Goal: Task Accomplishment & Management: Use online tool/utility

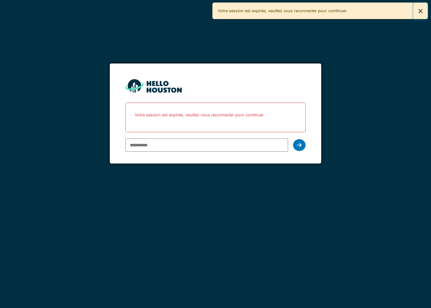
click at [419, 12] on button "Close" at bounding box center [420, 11] width 14 height 17
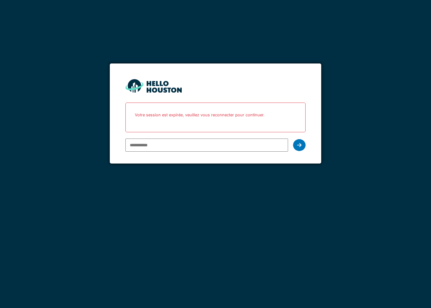
click at [159, 145] on input "email" at bounding box center [206, 144] width 162 height 13
paste input "**********"
type input "**********"
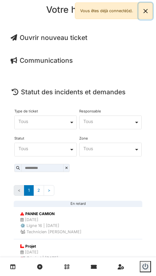
click at [146, 12] on button "Close" at bounding box center [146, 11] width 14 height 17
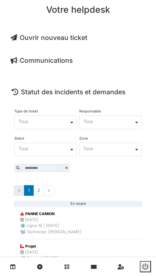
click at [78, 37] on span "Ouvrir nouveau ticket" at bounding box center [49, 38] width 77 height 8
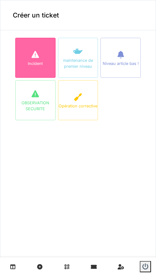
click at [36, 60] on div at bounding box center [35, 54] width 9 height 11
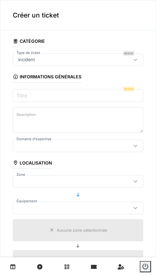
click at [35, 91] on input "Titre" at bounding box center [78, 95] width 131 height 13
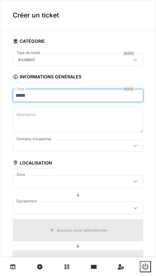
type input "*****"
click at [56, 122] on textarea "Description" at bounding box center [78, 120] width 131 height 26
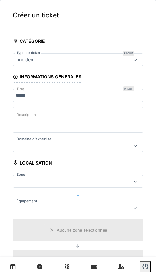
click at [48, 142] on div at bounding box center [69, 145] width 107 height 7
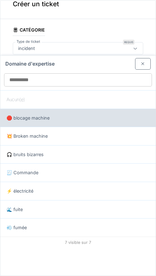
click at [49, 122] on div "🛑 blocage machine" at bounding box center [78, 118] width 156 height 18
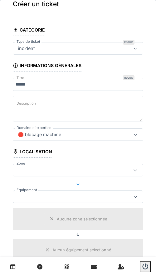
click at [70, 137] on div "🛑 blocage machine" at bounding box center [69, 134] width 107 height 7
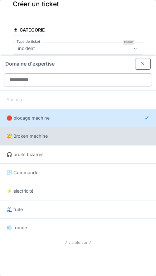
click at [43, 141] on div "💥 Broken machine" at bounding box center [78, 136] width 156 height 18
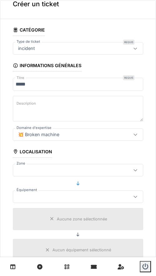
click at [52, 132] on div "💥 Broken machine" at bounding box center [39, 134] width 46 height 7
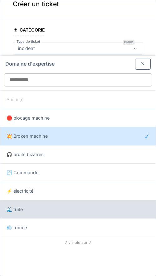
click at [32, 207] on div "🌊 fuite" at bounding box center [78, 209] width 143 height 7
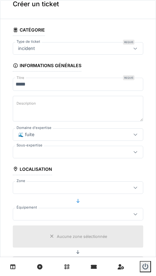
click at [36, 151] on div at bounding box center [69, 152] width 107 height 7
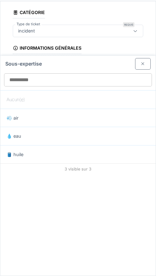
click at [141, 64] on div at bounding box center [143, 64] width 5 height 6
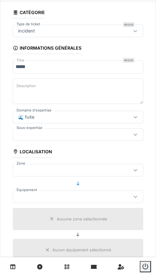
click at [30, 120] on div "🌊 fuite" at bounding box center [78, 117] width 131 height 12
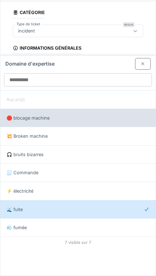
scroll to position [11, 0]
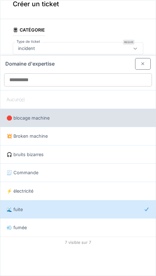
click at [37, 120] on span "🛑 blocage machine" at bounding box center [28, 118] width 43 height 7
type input "***"
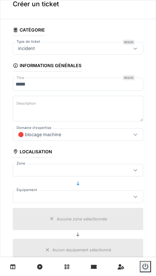
click at [97, 169] on div at bounding box center [69, 170] width 107 height 7
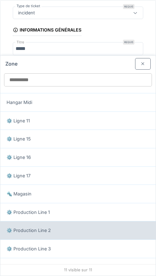
scroll to position [35, 0]
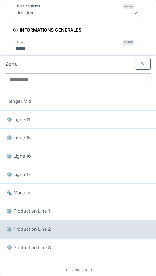
click at [46, 230] on span "⚙️ Production Line 2" at bounding box center [29, 229] width 44 height 7
type input "*****"
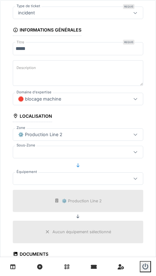
click at [54, 155] on div at bounding box center [78, 152] width 131 height 12
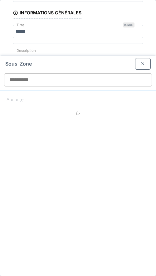
scroll to position [64, 0]
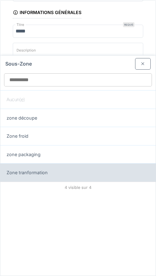
click at [52, 170] on div "Zone tranformation" at bounding box center [78, 172] width 143 height 7
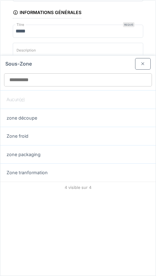
type input "*****"
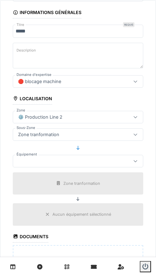
click at [48, 161] on div at bounding box center [69, 161] width 107 height 7
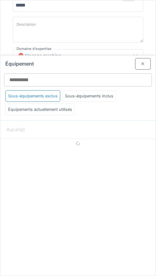
scroll to position [91, 0]
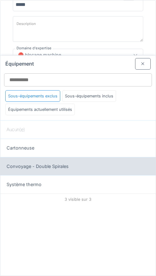
click at [47, 168] on span "Convoyage - Double Spirales" at bounding box center [38, 166] width 62 height 7
type input "******"
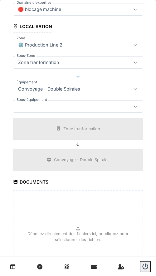
scroll to position [140, 0]
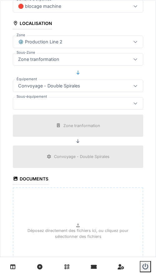
click at [67, 228] on p "Déposez directement des fichiers ici, ou cliquez pour sélectionner des fichiers" at bounding box center [77, 234] width 119 height 12
type input "**********"
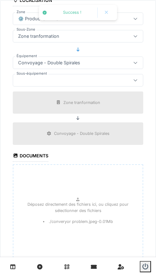
scroll to position [248, 0]
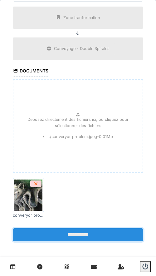
click at [67, 234] on input "**********" at bounding box center [78, 234] width 131 height 13
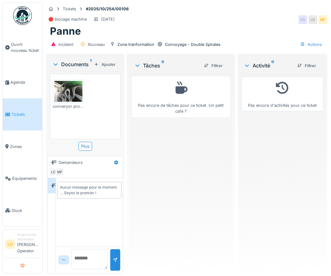
click at [19, 267] on button "submit" at bounding box center [23, 266] width 12 height 10
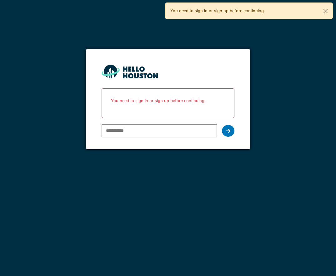
click at [132, 132] on input "email" at bounding box center [159, 130] width 115 height 13
type input "**********"
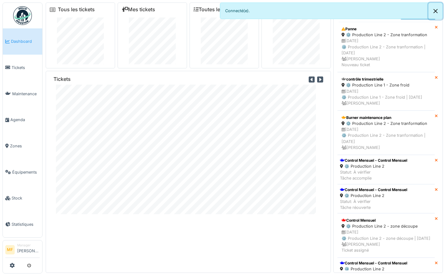
click at [331, 11] on button "Close" at bounding box center [435, 11] width 14 height 17
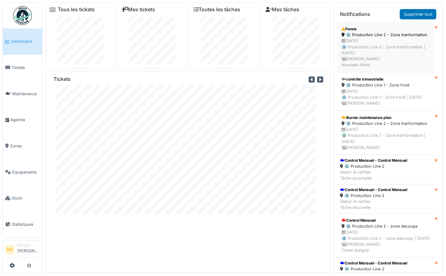
click at [331, 38] on div "06/10/2025 ⚙️ Production Line 2 - Zone tranformation | Il y a 0 jour(s) Michael…" at bounding box center [385, 53] width 89 height 30
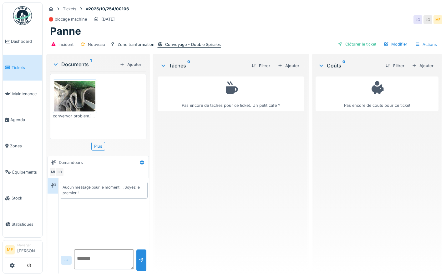
click at [190, 42] on div "Convoyage - Double Spirales" at bounding box center [193, 45] width 56 height 6
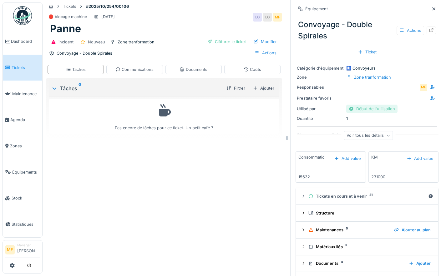
scroll to position [6, 0]
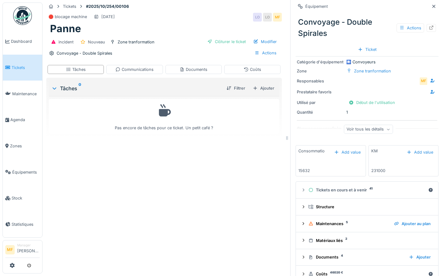
click at [352, 127] on div "Voir tous les détails" at bounding box center [367, 129] width 49 height 9
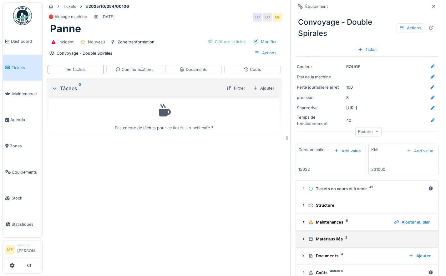
scroll to position [82, 0]
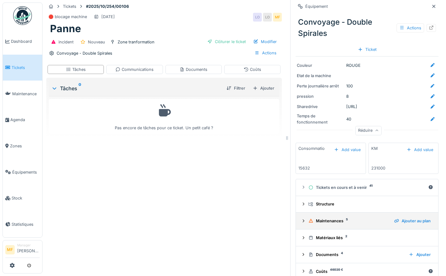
click at [309, 218] on div "Maintenances 5" at bounding box center [348, 221] width 81 height 6
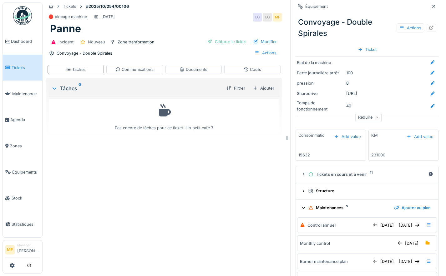
click at [320, 210] on div "Maintenances 5" at bounding box center [348, 208] width 81 height 6
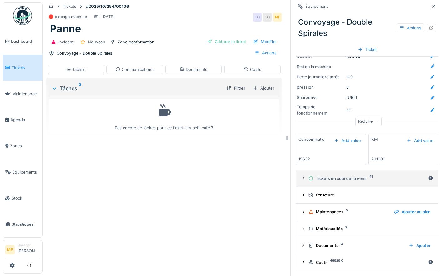
scroll to position [90, 0]
click at [320, 176] on div "Tickets en cours et à venir 41" at bounding box center [366, 179] width 117 height 6
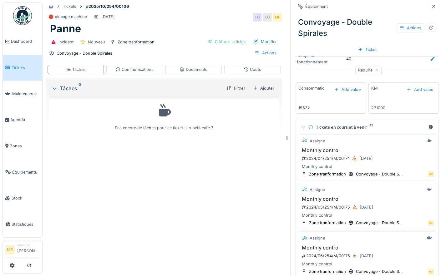
scroll to position [132, 0]
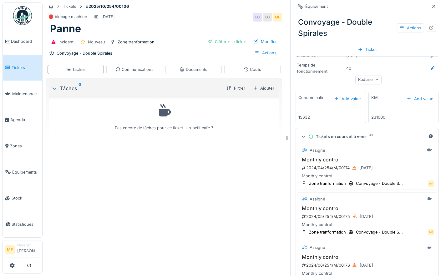
click at [322, 137] on div "Tickets en cours et à venir 41" at bounding box center [366, 137] width 117 height 6
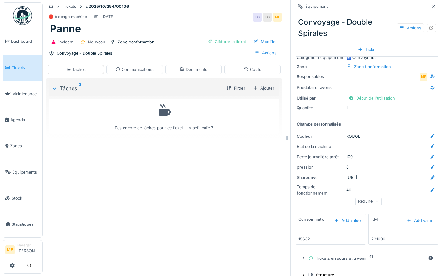
scroll to position [0, 0]
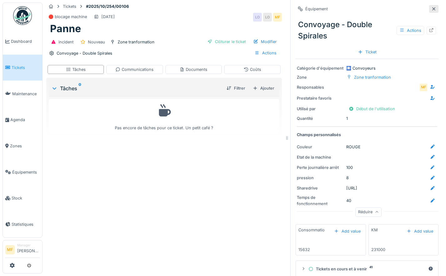
click at [431, 7] on icon at bounding box center [433, 9] width 5 height 4
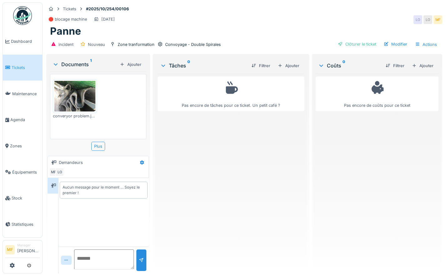
click at [71, 95] on img at bounding box center [74, 96] width 41 height 31
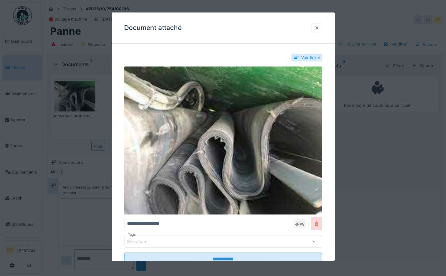
click at [317, 30] on div at bounding box center [316, 28] width 5 height 6
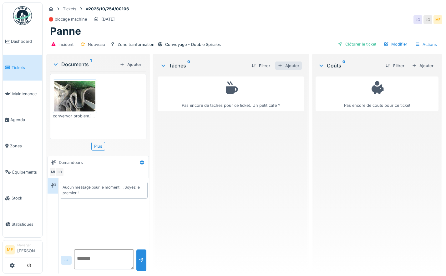
click at [292, 63] on div "Ajouter" at bounding box center [288, 66] width 27 height 8
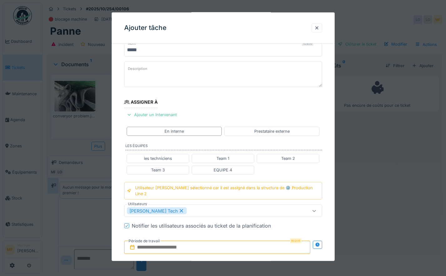
scroll to position [44, 0]
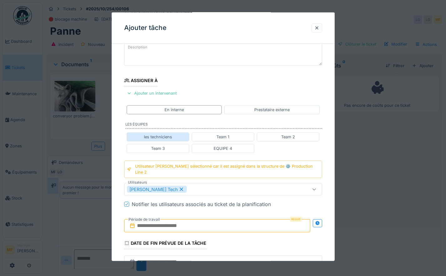
click at [148, 138] on div "les techniciens" at bounding box center [158, 137] width 28 height 6
click at [230, 188] on icon at bounding box center [231, 189] width 3 height 3
type input "****"
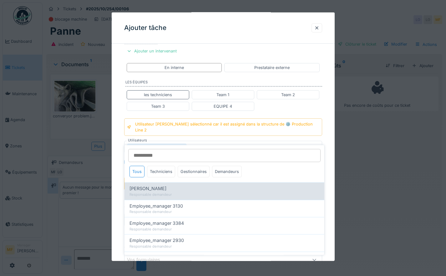
scroll to position [90, 0]
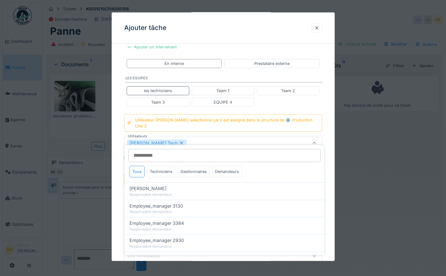
click at [120, 120] on div "**********" at bounding box center [223, 150] width 223 height 382
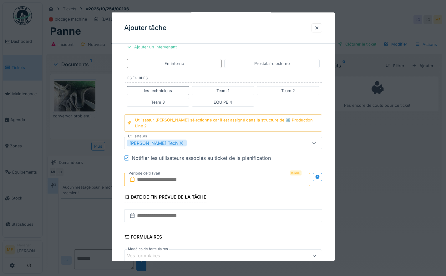
click at [281, 174] on input "text" at bounding box center [217, 179] width 186 height 13
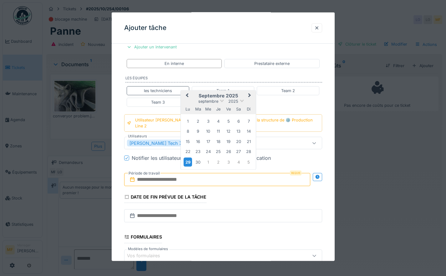
click at [188, 157] on div "29" at bounding box center [187, 161] width 8 height 9
click at [187, 157] on div "29" at bounding box center [187, 161] width 8 height 9
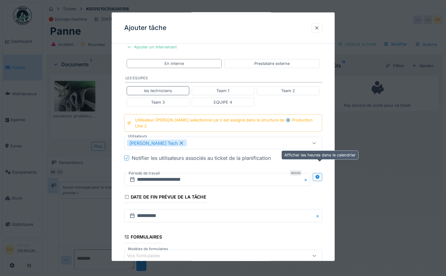
click at [322, 173] on div at bounding box center [316, 177] width 9 height 8
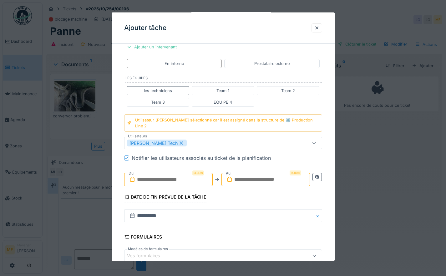
click at [173, 175] on input "text" at bounding box center [168, 179] width 88 height 13
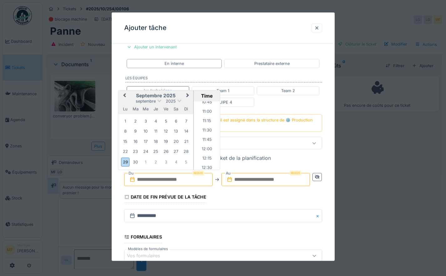
scroll to position [453, 0]
click at [204, 155] on li "13:30" at bounding box center [206, 159] width 27 height 9
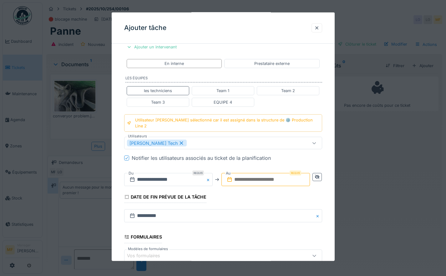
click at [263, 173] on input "text" at bounding box center [265, 179] width 88 height 13
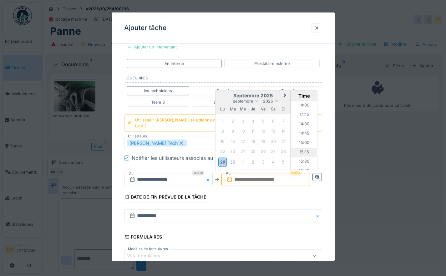
scroll to position [526, 0]
click at [302, 157] on li "15:30" at bounding box center [304, 161] width 27 height 9
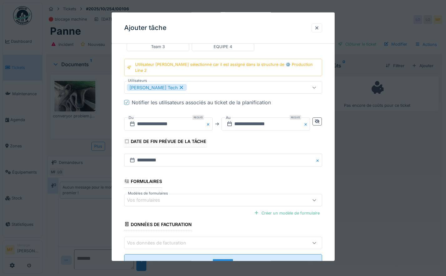
scroll to position [163, 0]
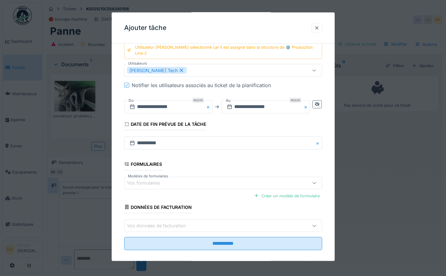
click at [175, 179] on div "Vos formulaires" at bounding box center [211, 182] width 168 height 7
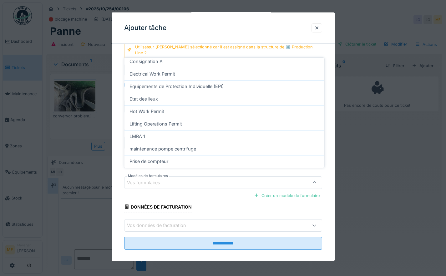
scroll to position [97, 0]
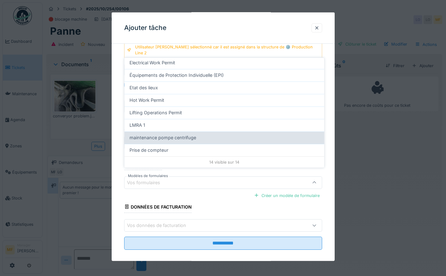
click at [178, 137] on span "maintenance pompe centrifuge" at bounding box center [162, 137] width 67 height 7
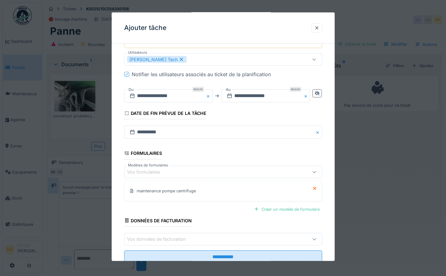
scroll to position [174, 0]
click at [228, 235] on div "Vos données de facturation" at bounding box center [211, 238] width 168 height 7
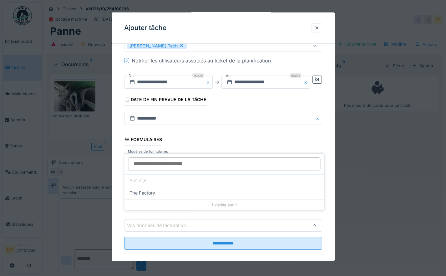
click at [221, 206] on div "1 visible sur 1" at bounding box center [224, 204] width 200 height 11
click at [228, 245] on fieldset "**********" at bounding box center [223, 58] width 198 height 394
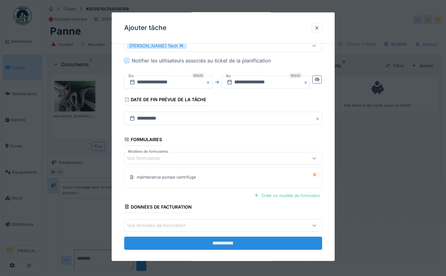
click at [227, 238] on input "**********" at bounding box center [223, 243] width 198 height 13
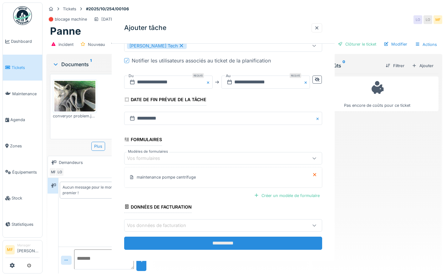
scroll to position [0, 0]
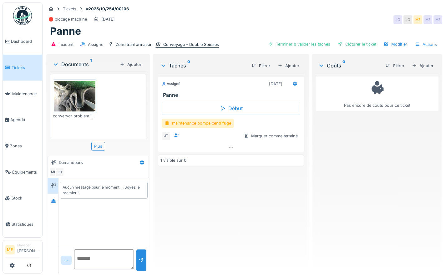
click at [200, 46] on div "Convoyage - Double Spirales" at bounding box center [191, 45] width 56 height 6
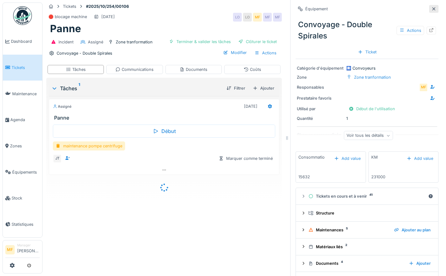
click at [431, 8] on icon at bounding box center [433, 9] width 5 height 4
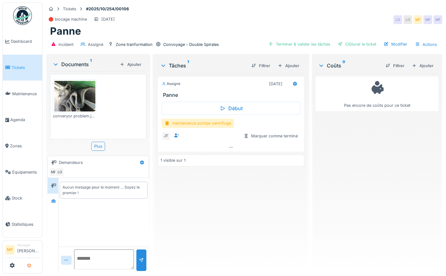
click at [29, 267] on icon "submit" at bounding box center [29, 266] width 4 height 4
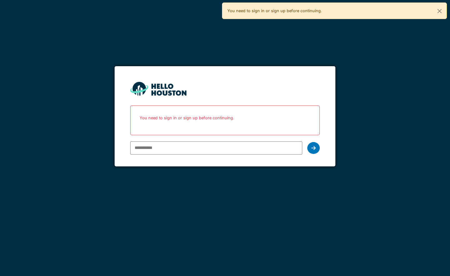
type input "**********"
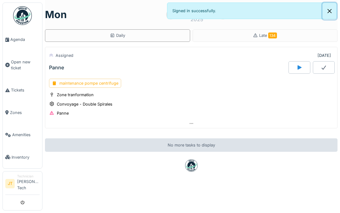
click at [330, 11] on button "Close" at bounding box center [330, 11] width 14 height 17
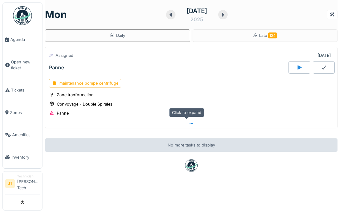
click at [189, 124] on icon at bounding box center [191, 124] width 5 height 4
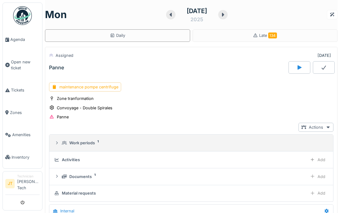
scroll to position [22, 0]
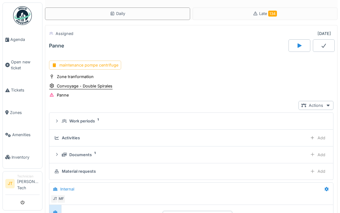
click at [88, 83] on div "Convoyage - Double Spirales" at bounding box center [85, 86] width 56 height 6
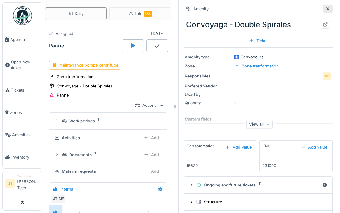
click at [327, 7] on icon at bounding box center [328, 8] width 3 height 3
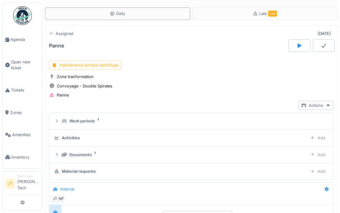
click at [289, 42] on div at bounding box center [300, 45] width 22 height 12
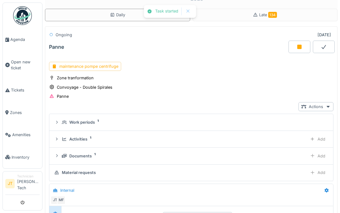
scroll to position [22, 0]
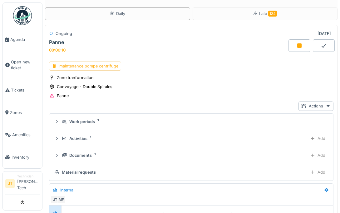
click at [94, 66] on div "maintenance pompe centrifuge" at bounding box center [85, 66] width 72 height 9
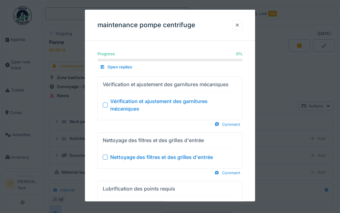
click at [104, 107] on div at bounding box center [105, 104] width 5 height 5
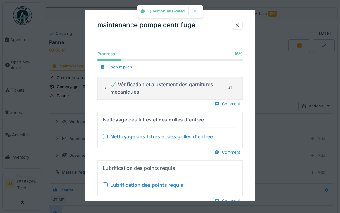
click at [105, 137] on div at bounding box center [105, 136] width 5 height 5
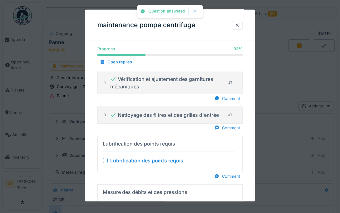
click at [107, 162] on div at bounding box center [105, 160] width 5 height 5
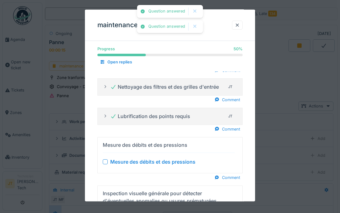
scroll to position [50, 0]
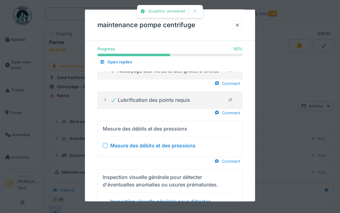
click at [105, 146] on div at bounding box center [105, 145] width 5 height 5
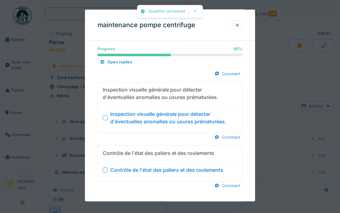
scroll to position [123, 0]
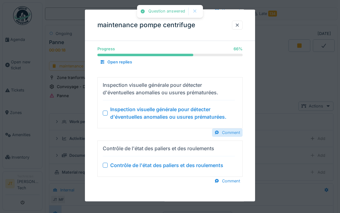
click at [227, 134] on div "Comment" at bounding box center [227, 132] width 31 height 8
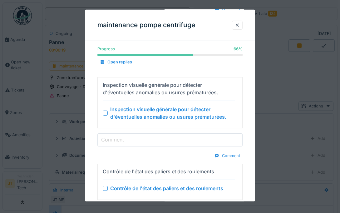
click at [173, 148] on div "Inspection visuelle générale pour détecter d'éventuelles anomalies ou usures pr…" at bounding box center [169, 118] width 145 height 83
click at [172, 145] on input "Comment" at bounding box center [169, 139] width 145 height 13
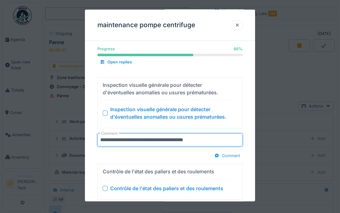
click at [136, 140] on input "**********" at bounding box center [169, 139] width 145 height 13
type input "**********"
click at [159, 155] on div "Comment" at bounding box center [169, 155] width 145 height 8
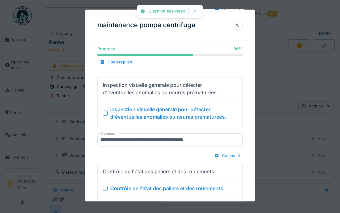
click at [160, 154] on div "Comment" at bounding box center [169, 155] width 145 height 8
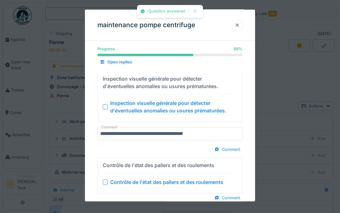
scroll to position [131, 0]
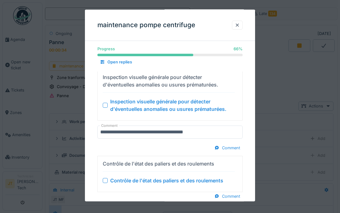
click at [105, 182] on div at bounding box center [105, 180] width 5 height 5
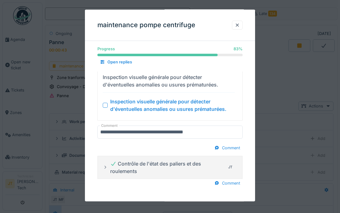
click at [105, 105] on div at bounding box center [105, 104] width 5 height 5
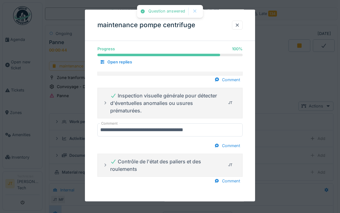
scroll to position [105, 0]
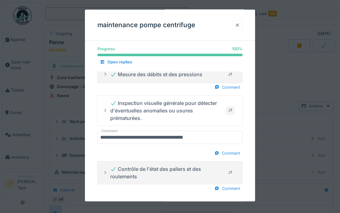
click at [242, 23] on div at bounding box center [237, 25] width 11 height 9
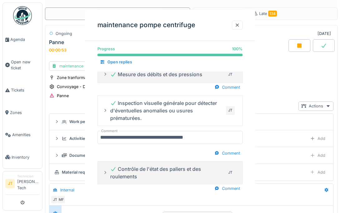
scroll to position [0, 0]
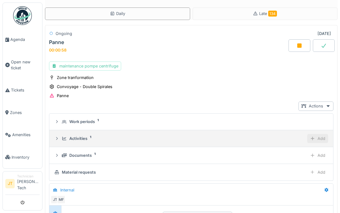
click at [307, 142] on div "Add" at bounding box center [317, 138] width 21 height 9
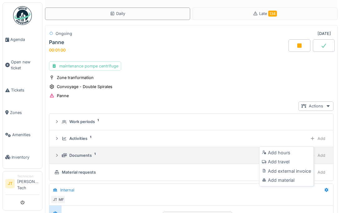
click at [280, 178] on div "Add material" at bounding box center [287, 180] width 52 height 9
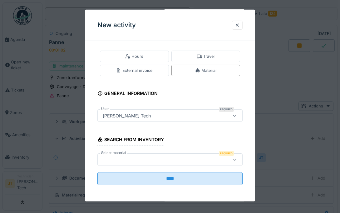
scroll to position [4, 0]
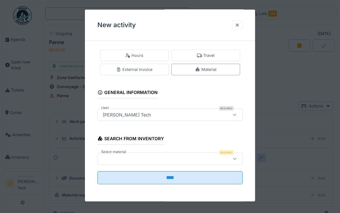
click at [127, 160] on div at bounding box center [160, 158] width 121 height 7
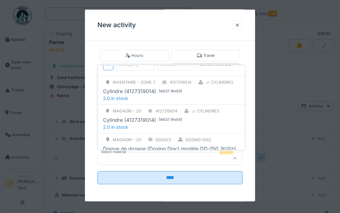
scroll to position [85, 0]
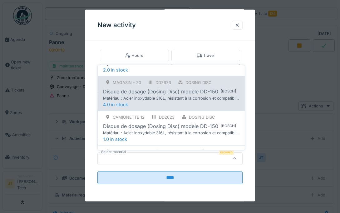
click at [142, 96] on div "Matériau : Acier inoxydable 316L, résistant à la corrosion et compatible avec l…" at bounding box center [171, 98] width 136 height 6
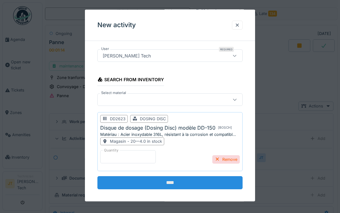
scroll to position [68, 0]
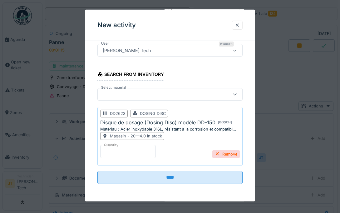
click at [113, 152] on input "*" at bounding box center [128, 151] width 56 height 13
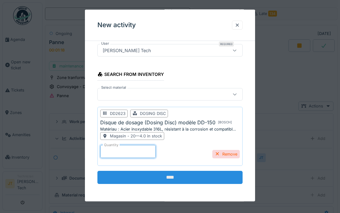
type input "*"
click at [177, 176] on input "****" at bounding box center [169, 177] width 145 height 13
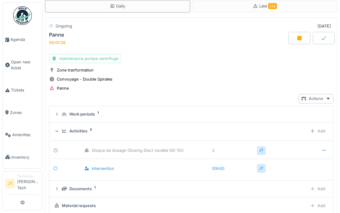
scroll to position [49, 0]
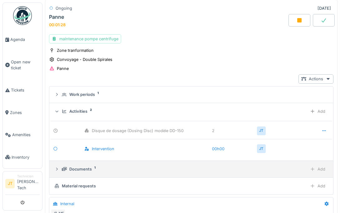
click at [310, 170] on div at bounding box center [312, 169] width 5 height 6
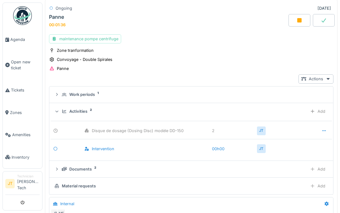
click at [321, 22] on icon at bounding box center [324, 20] width 6 height 5
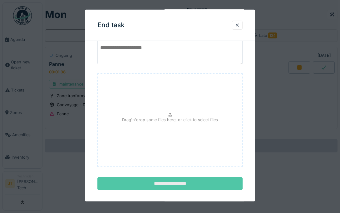
scroll to position [37, 0]
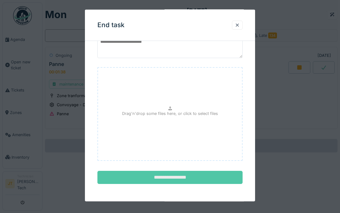
click at [166, 175] on input "**********" at bounding box center [169, 177] width 145 height 13
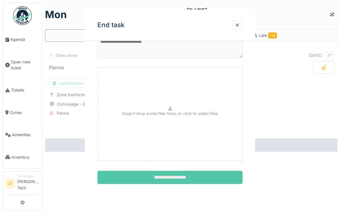
scroll to position [0, 0]
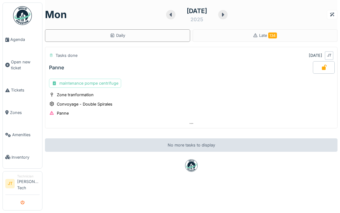
click at [24, 201] on icon "submit" at bounding box center [23, 203] width 4 height 4
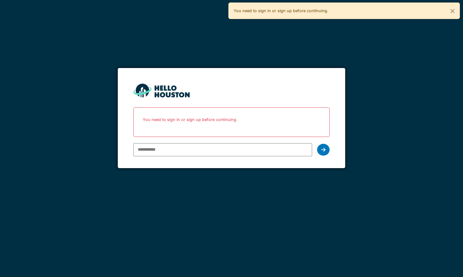
click at [177, 148] on input "email" at bounding box center [222, 149] width 179 height 13
type input "**********"
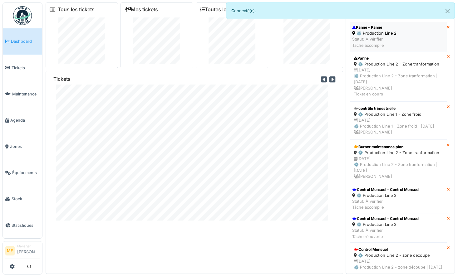
click at [370, 38] on div "Statut: À vérifier Tâche accomplie" at bounding box center [374, 42] width 44 height 12
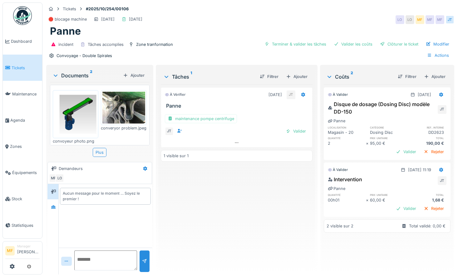
click at [75, 122] on img at bounding box center [75, 114] width 42 height 45
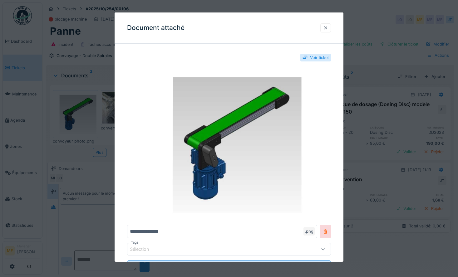
click at [328, 27] on div at bounding box center [325, 28] width 5 height 6
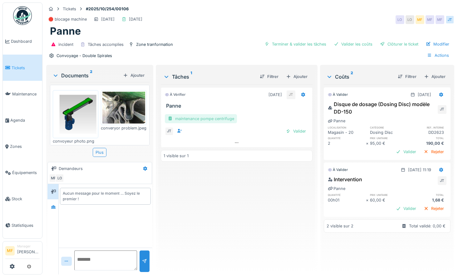
click at [183, 120] on div "maintenance pompe centrifuge" at bounding box center [201, 118] width 72 height 9
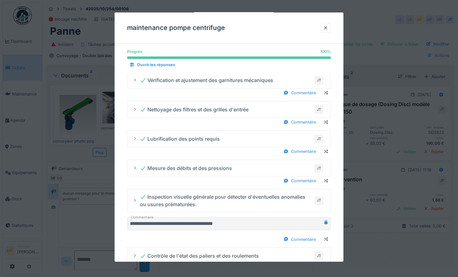
scroll to position [8, 0]
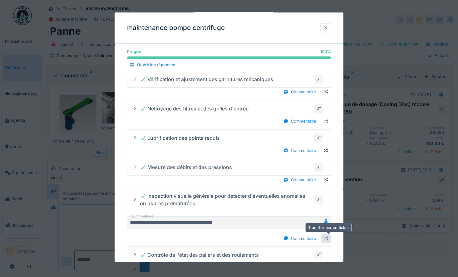
click at [329, 239] on div at bounding box center [326, 239] width 5 height 6
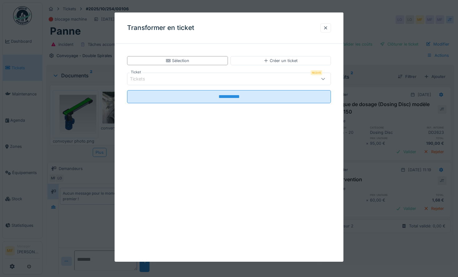
click at [153, 71] on fieldset "**********" at bounding box center [229, 79] width 204 height 60
click at [153, 75] on div "Tickets" at bounding box center [229, 79] width 204 height 12
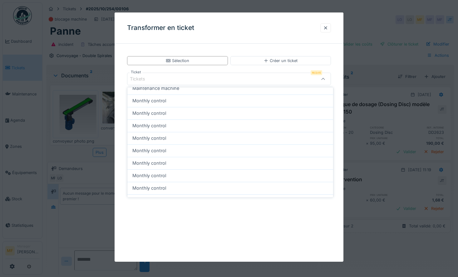
scroll to position [153, 0]
click at [117, 120] on div "**********" at bounding box center [229, 85] width 229 height 72
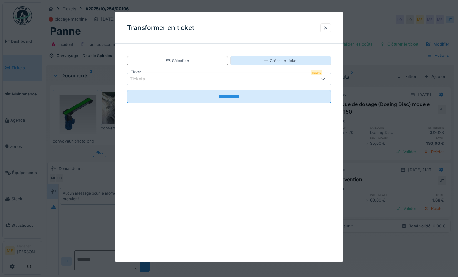
click at [290, 60] on div "Créer un ticket" at bounding box center [281, 61] width 34 height 6
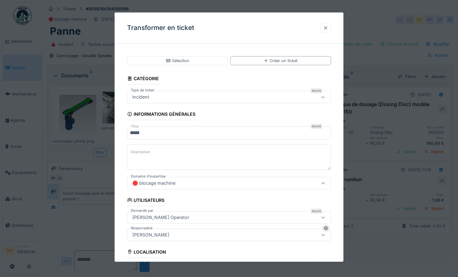
click at [328, 27] on div at bounding box center [325, 28] width 5 height 6
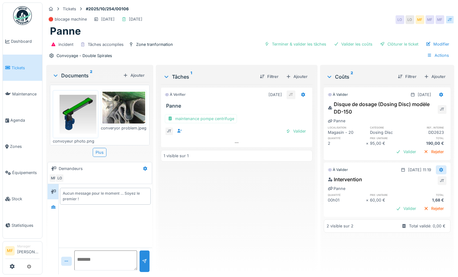
click at [440, 168] on icon at bounding box center [442, 170] width 4 height 4
click at [415, 186] on div "Modifier" at bounding box center [411, 183] width 30 height 9
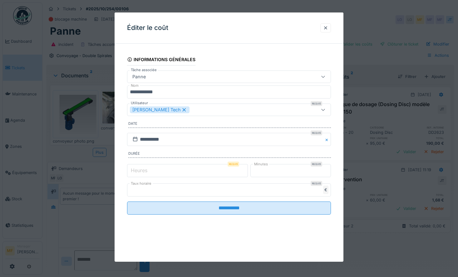
click at [132, 170] on label "Heures" at bounding box center [139, 170] width 19 height 7
click at [132, 170] on input "*" at bounding box center [187, 170] width 121 height 13
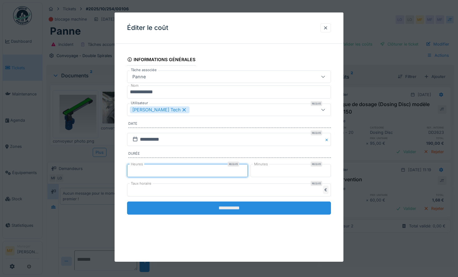
type input "*"
click at [248, 208] on input "**********" at bounding box center [229, 208] width 204 height 13
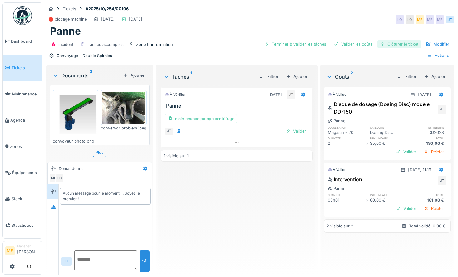
click at [391, 45] on div "Clôturer le ticket" at bounding box center [399, 44] width 43 height 8
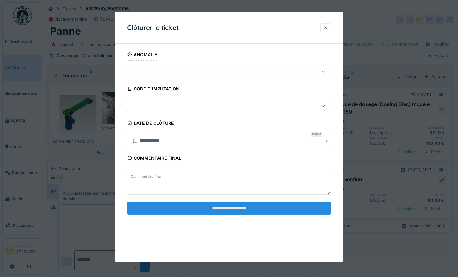
click at [239, 202] on input "**********" at bounding box center [229, 208] width 204 height 13
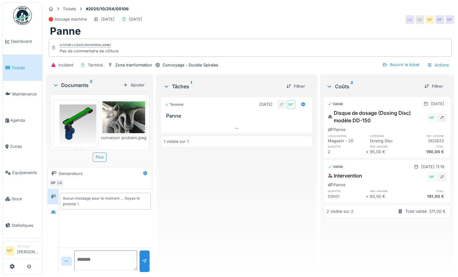
click at [22, 67] on span "Tickets" at bounding box center [26, 68] width 28 height 6
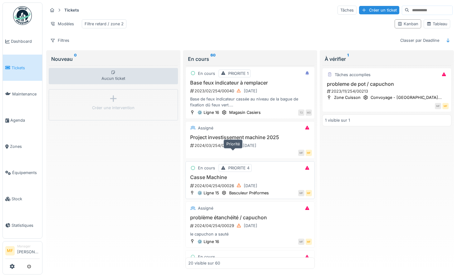
scroll to position [69, 0]
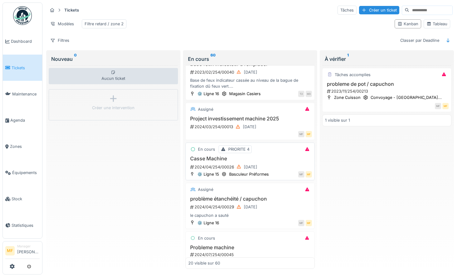
click at [236, 162] on h3 "Casse Machine" at bounding box center [250, 159] width 124 height 6
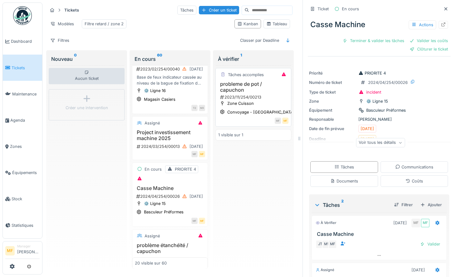
click at [233, 98] on div "probleme de pot / capuchon 2023/11/254/00213" at bounding box center [253, 90] width 70 height 19
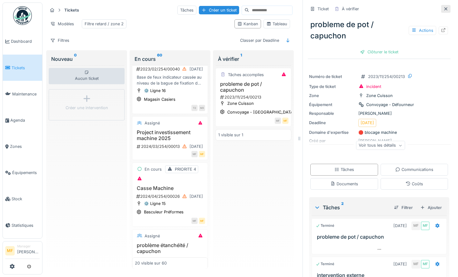
click at [444, 11] on div at bounding box center [446, 9] width 5 height 6
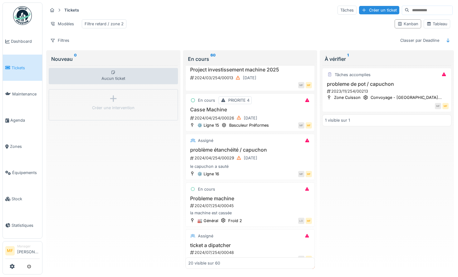
scroll to position [69, 0]
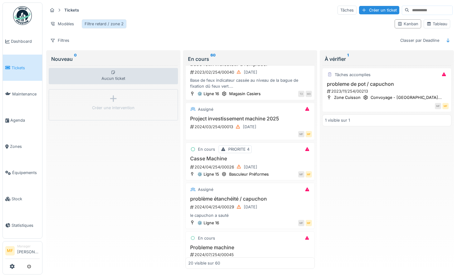
click at [110, 23] on div "Filtre retard / zone 2" at bounding box center [104, 24] width 39 height 6
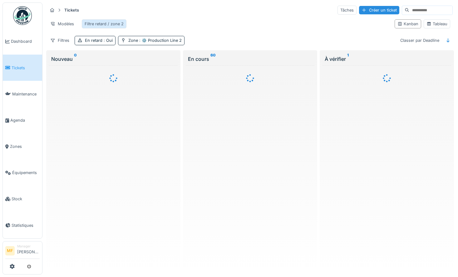
scroll to position [0, 0]
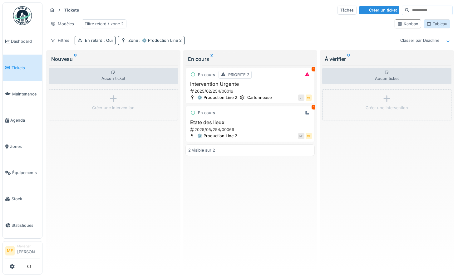
click at [430, 26] on div "Tableau" at bounding box center [437, 24] width 21 height 6
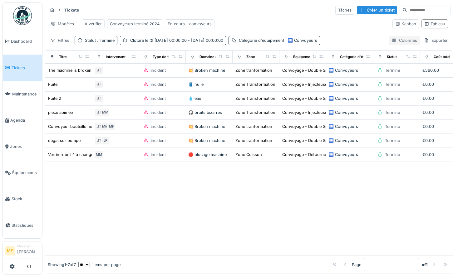
click at [399, 42] on div "Colonnes" at bounding box center [404, 40] width 31 height 9
click at [223, 200] on div at bounding box center [249, 208] width 408 height 93
click at [24, 92] on span "Maintenance" at bounding box center [25, 94] width 27 height 6
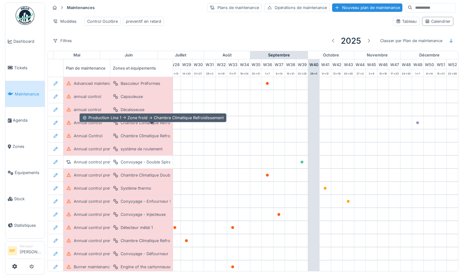
scroll to position [0, 342]
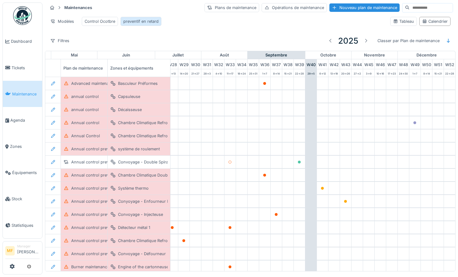
click at [138, 24] on div "preventif en retard" at bounding box center [140, 21] width 35 height 6
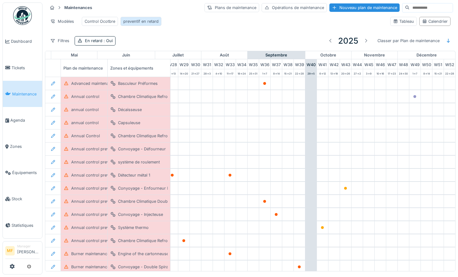
click at [143, 23] on div "preventif en retard" at bounding box center [140, 21] width 35 height 6
click at [96, 25] on div "Control Ocotbre" at bounding box center [100, 21] width 36 height 9
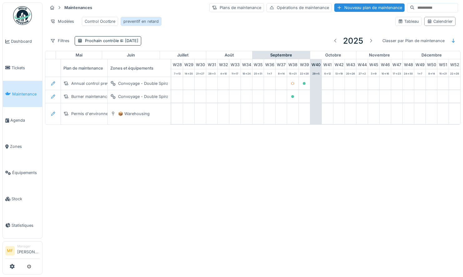
click at [130, 22] on div "preventif en retard" at bounding box center [140, 21] width 35 height 6
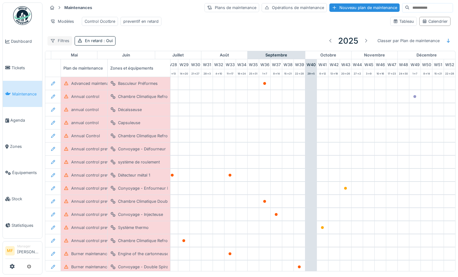
click at [60, 44] on div "Filtres" at bounding box center [59, 40] width 25 height 9
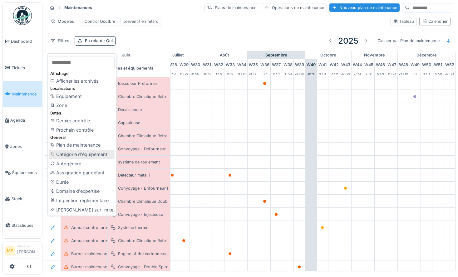
scroll to position [2, 0]
click at [78, 151] on div "Catégorie d'équipement" at bounding box center [82, 154] width 66 height 9
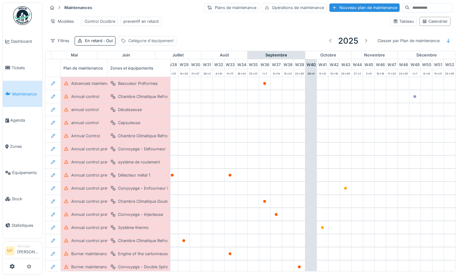
click at [150, 44] on div "Catégorie d'équipement" at bounding box center [150, 41] width 45 height 6
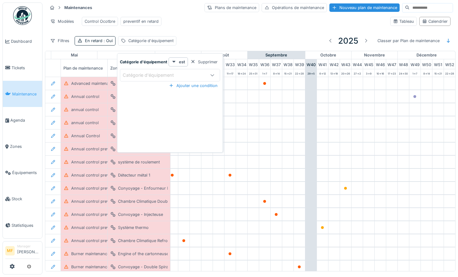
click at [148, 76] on div "Catégorie d'équipement" at bounding box center [153, 75] width 60 height 7
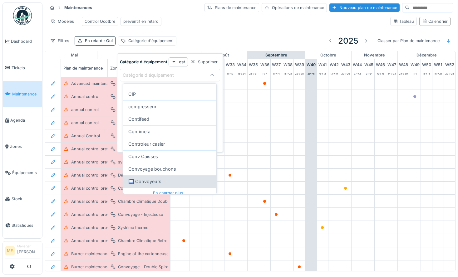
scroll to position [179, 0]
click at [154, 180] on span "🛄 Convoyeurs" at bounding box center [144, 181] width 33 height 7
type input "****"
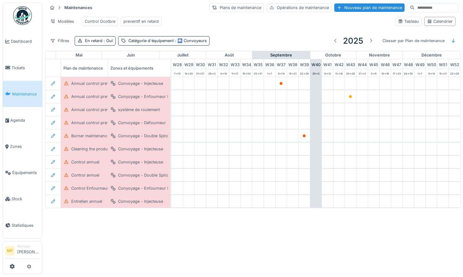
click at [187, 26] on div "Modèles Control Ocotbre preventif en retard" at bounding box center [218, 21] width 343 height 14
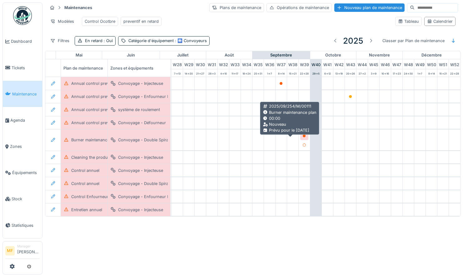
click at [302, 139] on div at bounding box center [304, 136] width 4 height 6
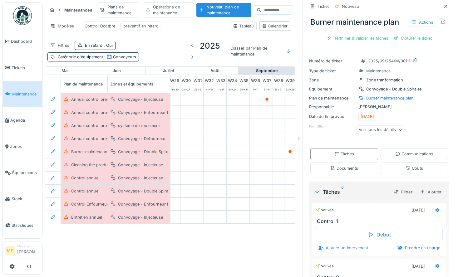
scroll to position [7, 0]
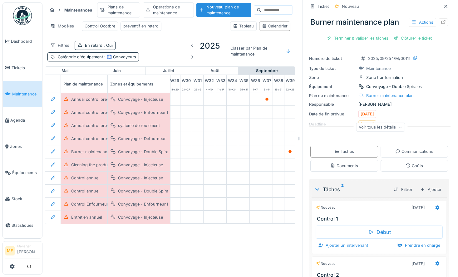
click at [375, 127] on div "Voir tous les détails" at bounding box center [380, 127] width 49 height 9
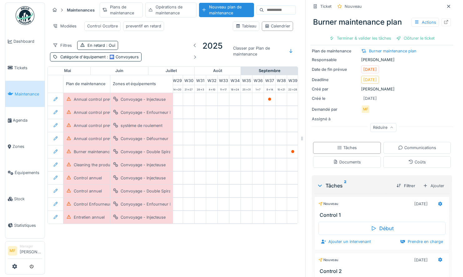
scroll to position [0, 0]
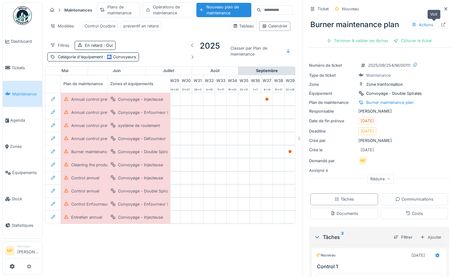
click at [442, 24] on icon at bounding box center [444, 24] width 4 height 4
click at [444, 9] on icon at bounding box center [446, 9] width 5 height 4
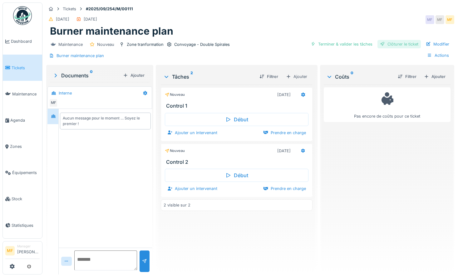
click at [395, 44] on div "Clôturer le ticket" at bounding box center [399, 44] width 43 height 8
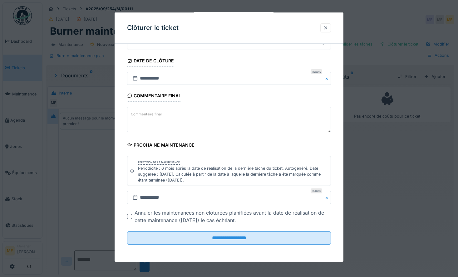
scroll to position [5, 0]
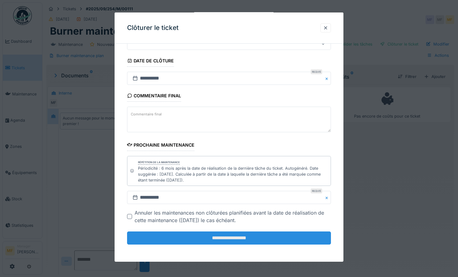
click at [226, 236] on input "**********" at bounding box center [229, 238] width 204 height 13
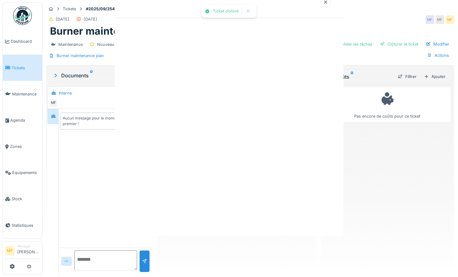
scroll to position [0, 0]
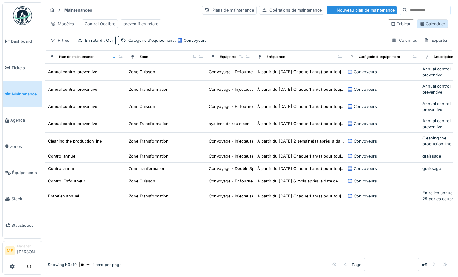
click at [436, 28] on div "Calendrier" at bounding box center [432, 23] width 31 height 9
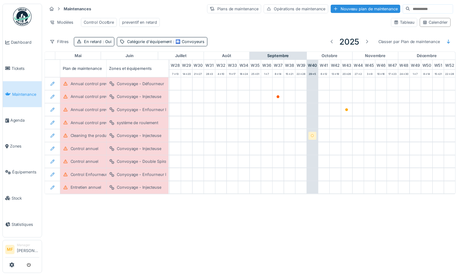
scroll to position [0, 342]
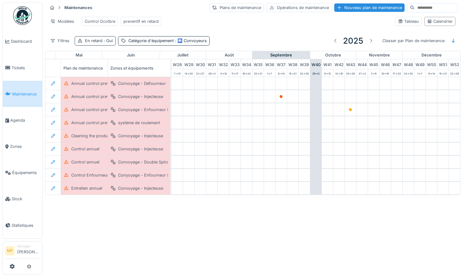
click at [103, 43] on span ": Oui" at bounding box center [107, 40] width 10 height 5
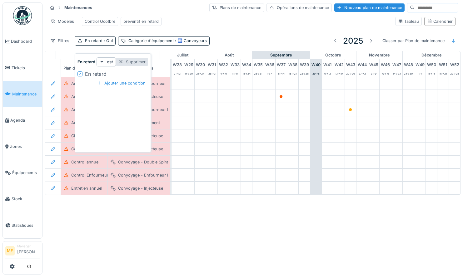
click at [134, 64] on div "Supprimer" at bounding box center [132, 62] width 32 height 8
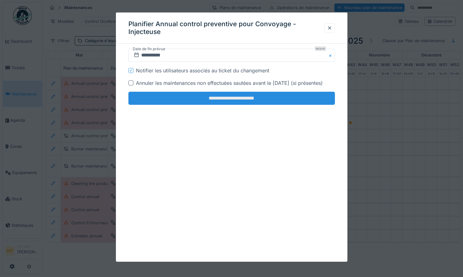
click at [222, 102] on input "**********" at bounding box center [231, 98] width 207 height 13
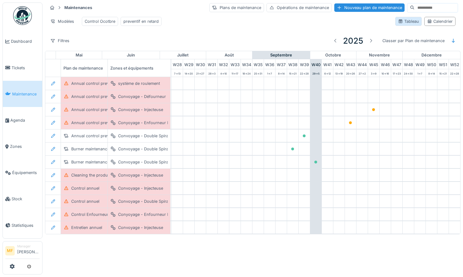
click at [400, 24] on div "Tableau" at bounding box center [408, 21] width 21 height 6
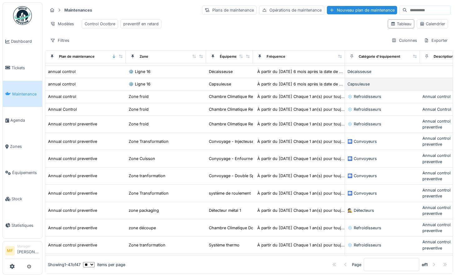
scroll to position [0, 0]
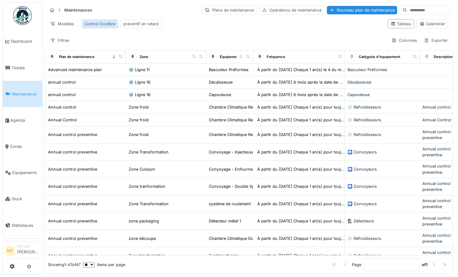
click at [97, 23] on div "Control Ocotbre" at bounding box center [100, 24] width 31 height 6
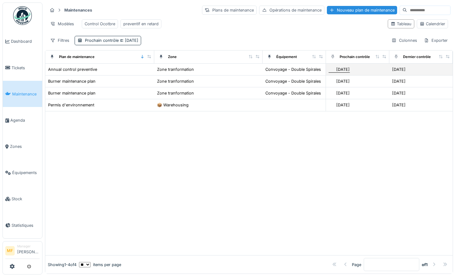
click at [339, 72] on div "[DATE]" at bounding box center [343, 70] width 13 height 6
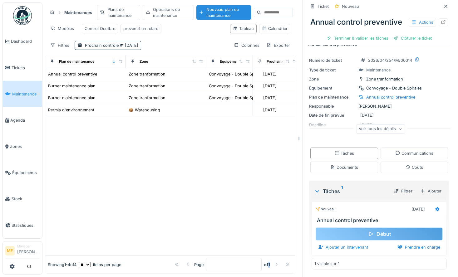
scroll to position [5, 0]
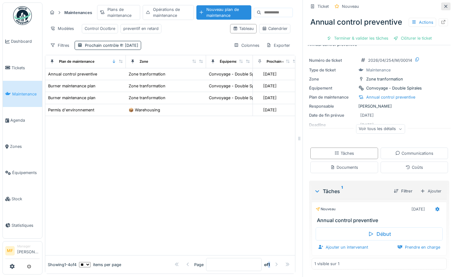
click at [444, 4] on icon at bounding box center [446, 6] width 5 height 4
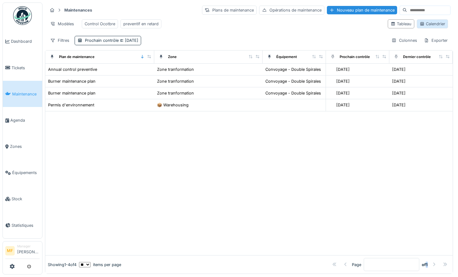
click at [420, 26] on icon at bounding box center [422, 24] width 5 height 4
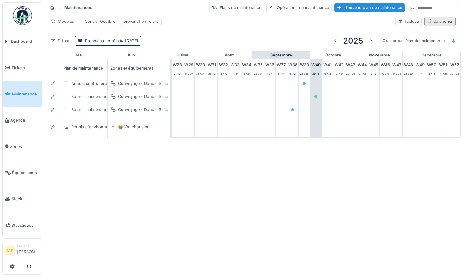
scroll to position [0, 342]
click at [19, 117] on span "Agenda" at bounding box center [24, 120] width 29 height 6
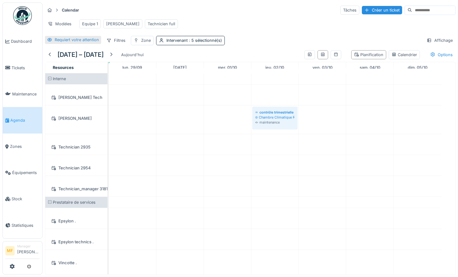
click at [61, 43] on div "Requiert votre attention" at bounding box center [77, 40] width 44 height 6
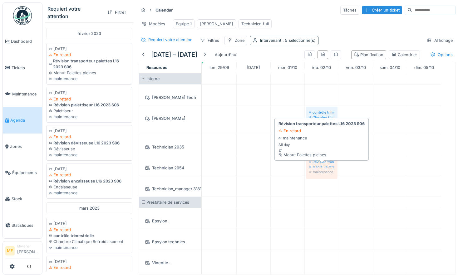
drag, startPoint x: 68, startPoint y: 61, endPoint x: 310, endPoint y: 178, distance: 268.9
click at [310, 178] on div "Requiert votre attention Filtrer février 2023 06/02/2023 En retard Révision tra…" at bounding box center [250, 138] width 416 height 277
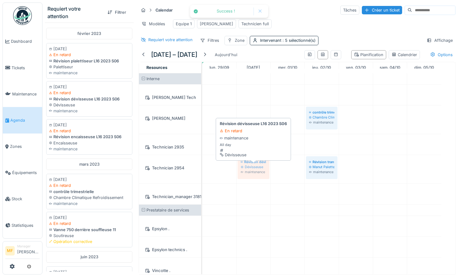
drag, startPoint x: 50, startPoint y: 101, endPoint x: 241, endPoint y: 166, distance: 201.5
click at [241, 166] on div "Requiert votre attention Filtrer février 2023 06/02/2023 En retard Révision pla…" at bounding box center [250, 138] width 416 height 277
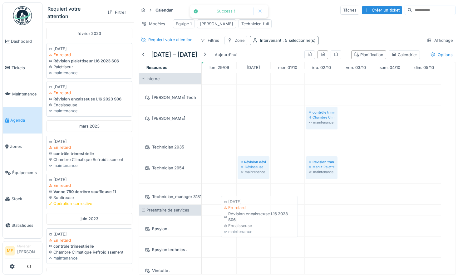
drag, startPoint x: 80, startPoint y: 114, endPoint x: 246, endPoint y: 220, distance: 197.0
click at [246, 220] on div "Requiert votre attention Filtrer février 2023 06/02/2023 En retard Révision pla…" at bounding box center [250, 138] width 416 height 277
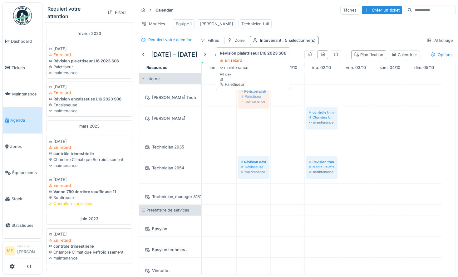
drag, startPoint x: 80, startPoint y: 54, endPoint x: 248, endPoint y: 105, distance: 175.8
click at [248, 105] on div "Requiert votre attention Filtrer février 2023 06/02/2023 En retard Révision pla…" at bounding box center [250, 138] width 416 height 277
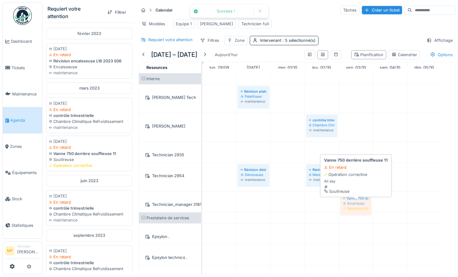
drag, startPoint x: 85, startPoint y: 168, endPoint x: 359, endPoint y: 207, distance: 276.9
click at [359, 207] on div "Requiert votre attention Filtrer février 2023 06/02/2023 En retard Révision enc…" at bounding box center [250, 138] width 416 height 277
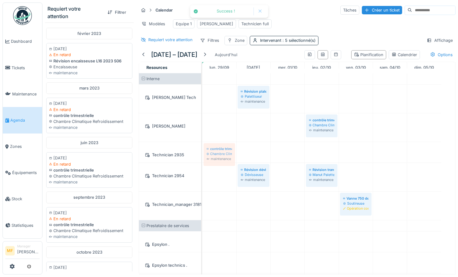
drag, startPoint x: 168, startPoint y: 157, endPoint x: 236, endPoint y: 149, distance: 68.5
click at [236, 149] on div "Requiert votre attention Filtrer février 2023 06/02/2023 En retard Révision enc…" at bounding box center [250, 138] width 416 height 277
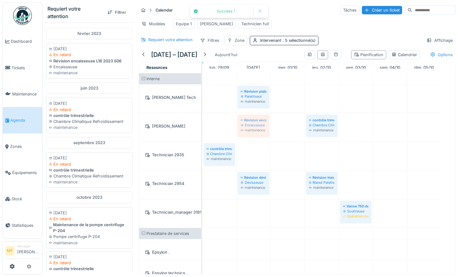
drag, startPoint x: 62, startPoint y: 51, endPoint x: 255, endPoint y: 141, distance: 213.4
click at [255, 141] on div "Requiert votre attention Filtrer février 2023 06/02/2023 En retard Révision enc…" at bounding box center [250, 138] width 416 height 277
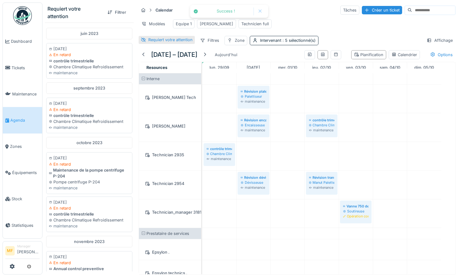
click at [152, 42] on div "Requiert votre attention" at bounding box center [170, 40] width 44 height 6
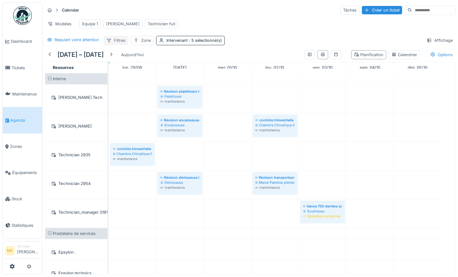
click at [116, 42] on div "Filtres" at bounding box center [116, 40] width 25 height 9
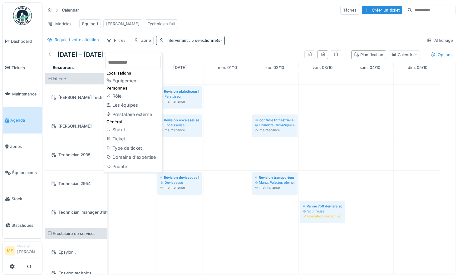
click at [176, 21] on div "Modèles Equipe 1 John Technicien full" at bounding box center [250, 24] width 411 height 14
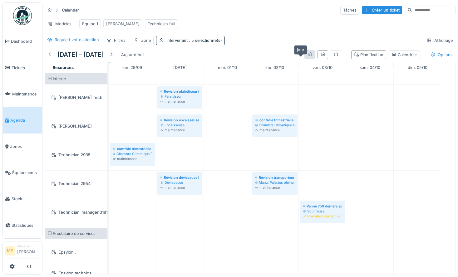
click at [308, 56] on icon at bounding box center [309, 54] width 3 height 4
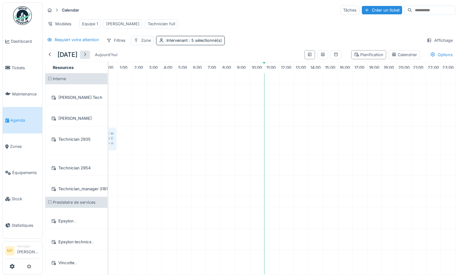
click at [87, 58] on div at bounding box center [84, 55] width 5 height 6
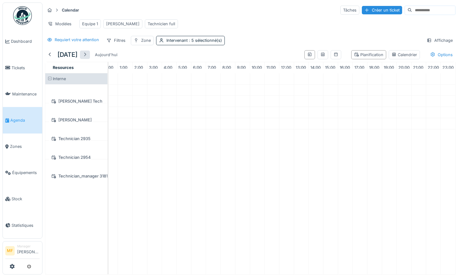
scroll to position [0, 15]
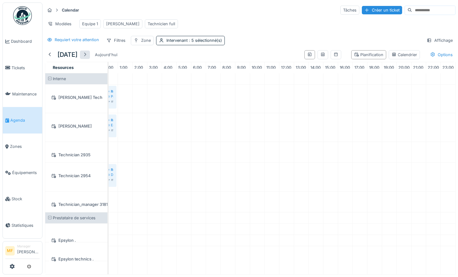
click at [87, 58] on div at bounding box center [84, 55] width 5 height 6
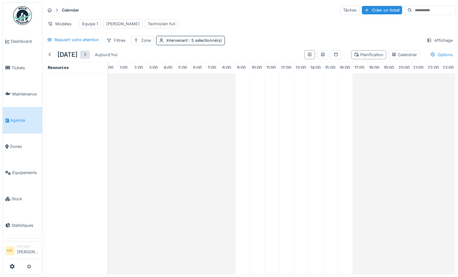
scroll to position [0, 20]
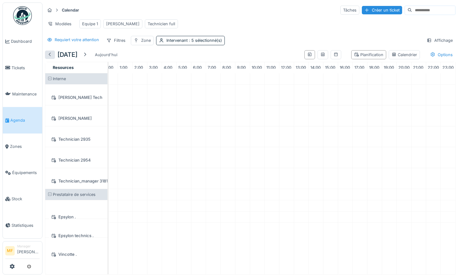
click at [50, 58] on div at bounding box center [49, 55] width 5 height 6
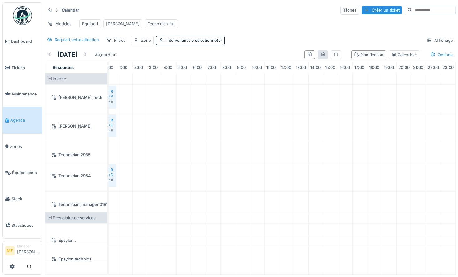
scroll to position [0, 15]
click at [321, 58] on div at bounding box center [323, 55] width 5 height 6
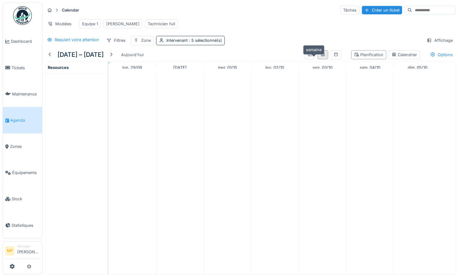
scroll to position [0, 0]
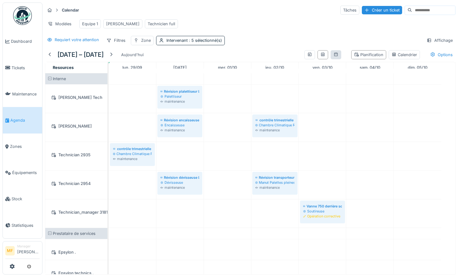
click at [331, 59] on div at bounding box center [336, 54] width 11 height 9
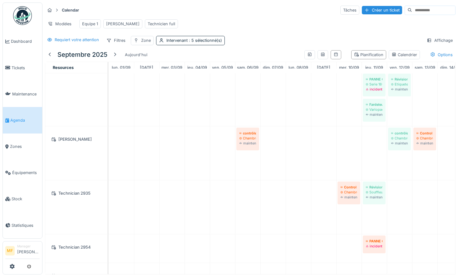
scroll to position [38, 0]
click at [409, 57] on div "Calendrier" at bounding box center [404, 54] width 31 height 9
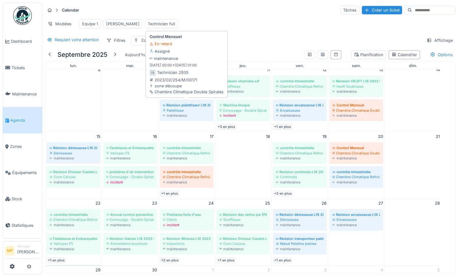
scroll to position [20, 0]
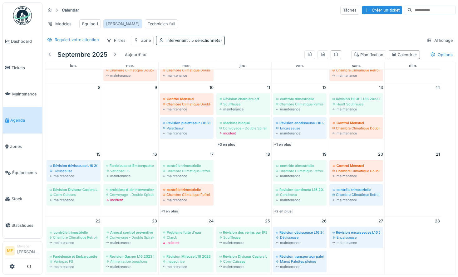
click at [114, 24] on div "John" at bounding box center [122, 24] width 33 height 6
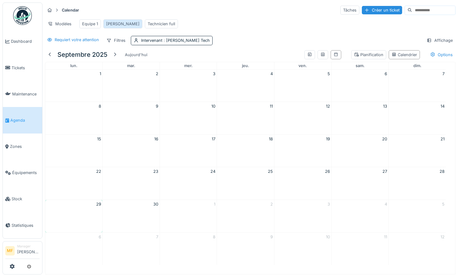
scroll to position [0, 0]
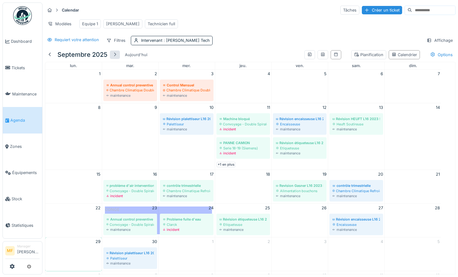
click at [116, 57] on div at bounding box center [114, 55] width 5 height 6
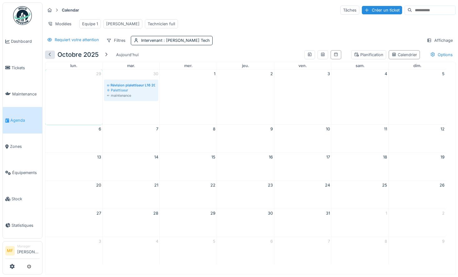
click at [48, 58] on div at bounding box center [49, 55] width 5 height 6
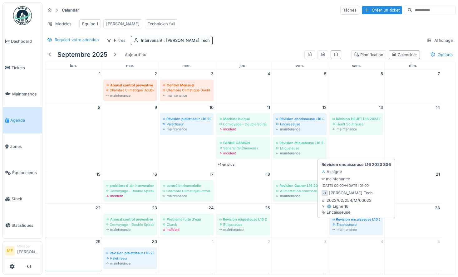
click at [352, 222] on div "Révision encaisseuse L16 2023 S06" at bounding box center [356, 219] width 47 height 5
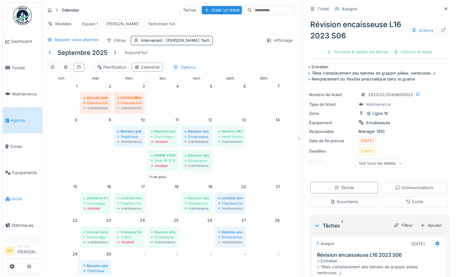
click at [19, 196] on span "Stock" at bounding box center [26, 199] width 28 height 6
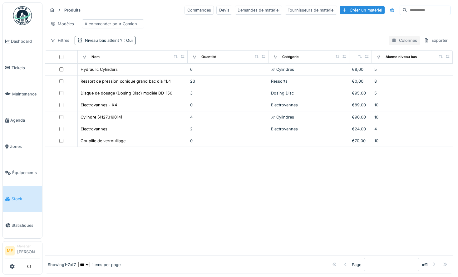
click at [393, 45] on div "Colonnes" at bounding box center [404, 40] width 31 height 9
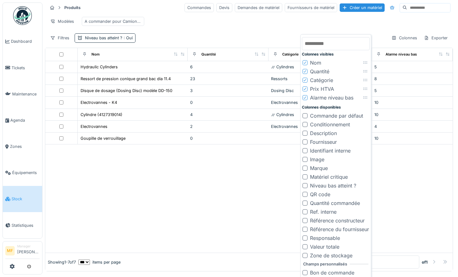
scroll to position [4, 0]
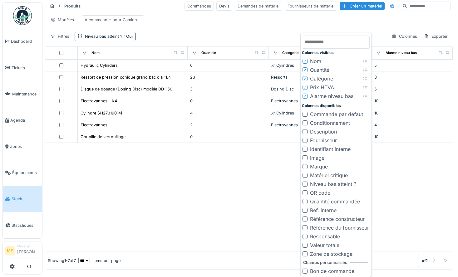
click at [304, 159] on div at bounding box center [305, 158] width 5 height 5
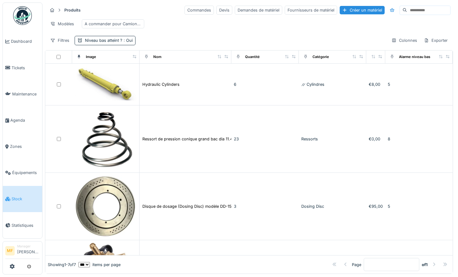
click at [279, 24] on div "Modèles A commander pour Camionette 12" at bounding box center [248, 24] width 403 height 14
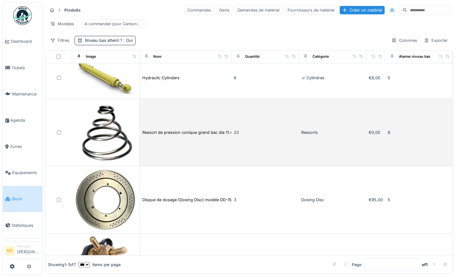
scroll to position [0, 0]
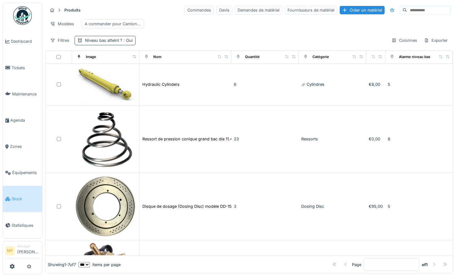
click at [98, 45] on div "Niveau bas atteint ? : Oui" at bounding box center [105, 40] width 61 height 9
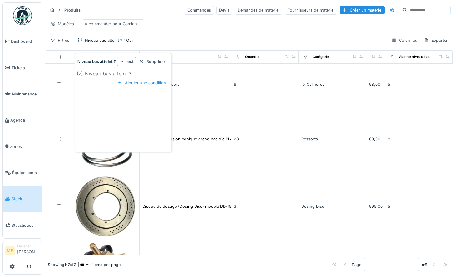
click at [199, 34] on div "Produits Commandes Devis Demandes de matériel Fournisseurs de matériel Créer un…" at bounding box center [249, 24] width 408 height 45
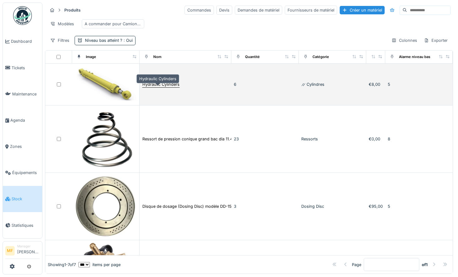
click at [163, 86] on div "Hydraulic Cylinders" at bounding box center [160, 85] width 37 height 6
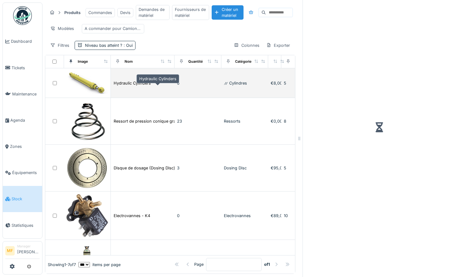
scroll to position [5, 0]
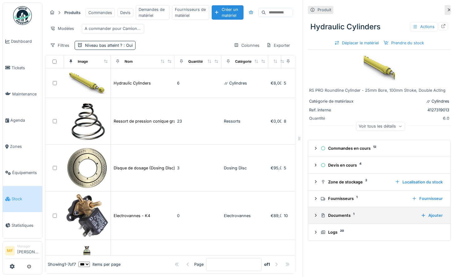
click at [338, 213] on div "Documents 1" at bounding box center [368, 216] width 95 height 6
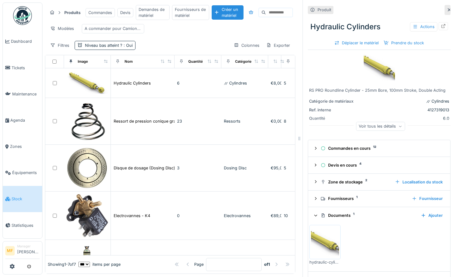
click at [338, 213] on div "Documents 1" at bounding box center [368, 216] width 95 height 6
click at [447, 8] on icon at bounding box center [449, 10] width 5 height 4
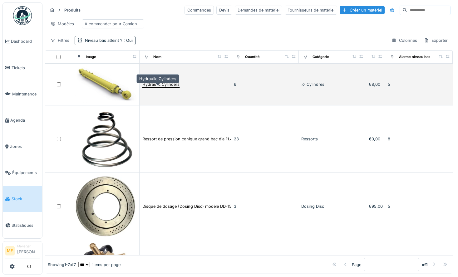
click at [152, 87] on div "Hydraulic Cylinders" at bounding box center [160, 85] width 37 height 6
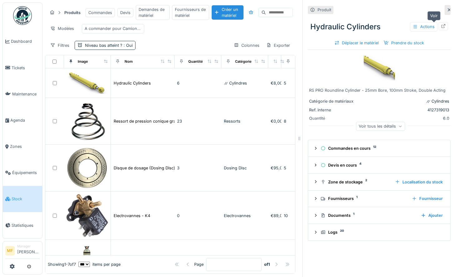
click at [441, 28] on div at bounding box center [443, 26] width 5 height 6
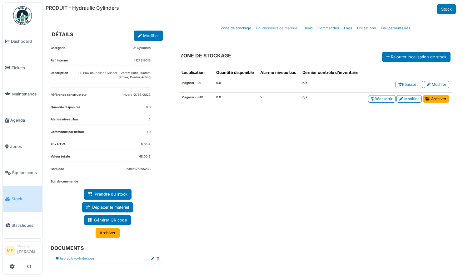
click at [281, 31] on link "Fournisseurs de matériel" at bounding box center [277, 28] width 47 height 15
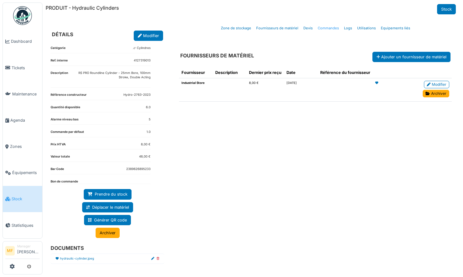
click at [325, 31] on link "Commandes" at bounding box center [328, 28] width 26 height 15
select select "***"
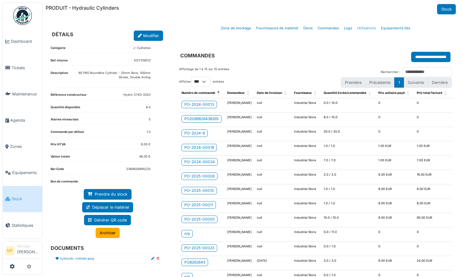
click at [364, 31] on link "Utilisations" at bounding box center [367, 28] width 24 height 15
select select "***"
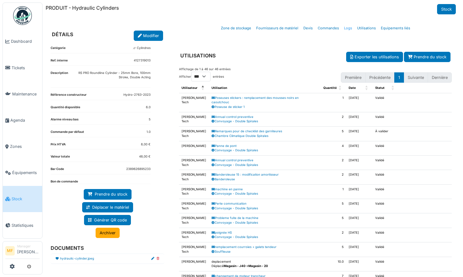
click at [343, 28] on link "Logs" at bounding box center [348, 28] width 13 height 15
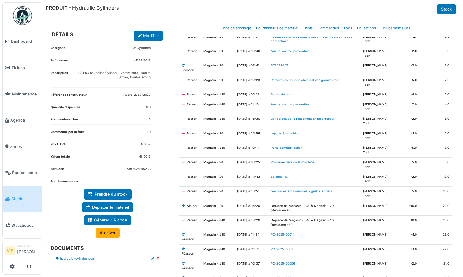
scroll to position [62, 0]
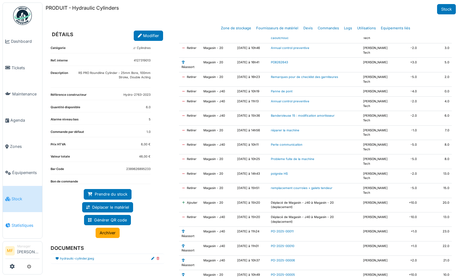
click at [25, 223] on span "Statistiques" at bounding box center [26, 226] width 28 height 6
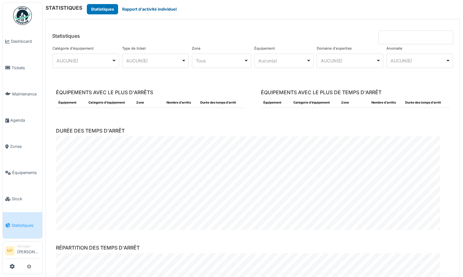
click at [155, 8] on button "Rapport d'activité individuel" at bounding box center [149, 9] width 62 height 10
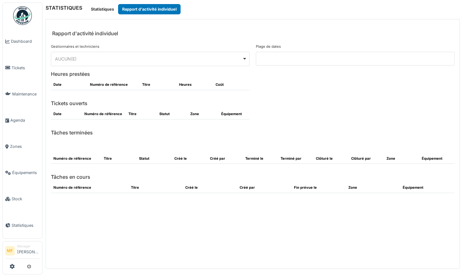
click at [330, 53] on input at bounding box center [355, 59] width 199 height 14
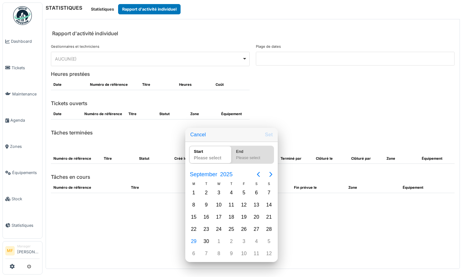
click at [216, 56] on div at bounding box center [231, 138] width 563 height 377
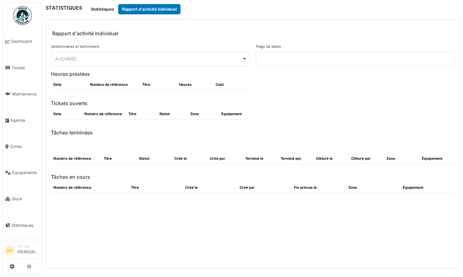
click at [75, 56] on div "AUCUN(E) Remove item" at bounding box center [148, 59] width 187 height 7
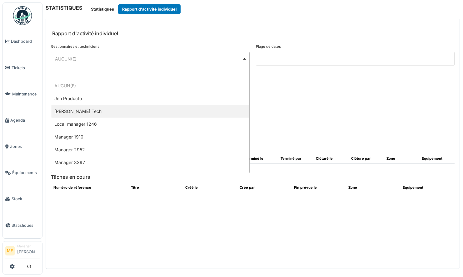
select select "*********"
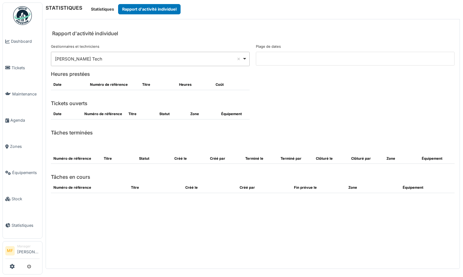
click at [293, 59] on input at bounding box center [355, 59] width 199 height 14
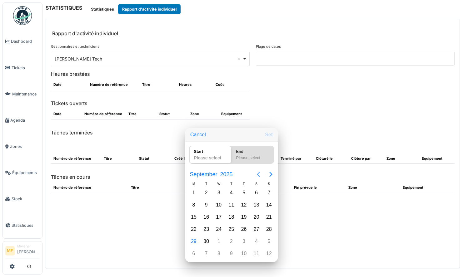
click at [258, 174] on icon "Previous page" at bounding box center [258, 174] width 3 height 5
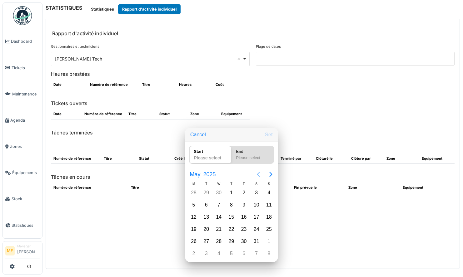
click at [258, 174] on icon "Previous page" at bounding box center [258, 174] width 3 height 5
click at [258, 174] on icon "Previous page" at bounding box center [258, 174] width 7 height 7
click at [220, 196] on div "1" at bounding box center [218, 192] width 9 height 9
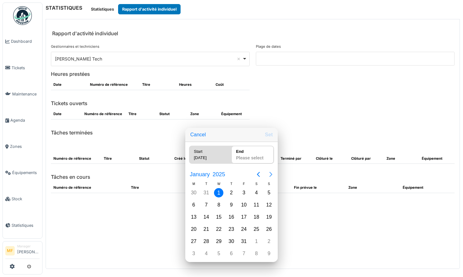
click at [267, 173] on icon "Next page" at bounding box center [270, 174] width 7 height 7
click at [269, 174] on icon "Next page" at bounding box center [270, 174] width 7 height 7
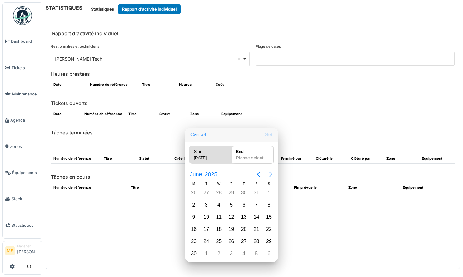
click at [269, 174] on icon "Next page" at bounding box center [270, 174] width 7 height 7
click at [193, 243] on div "29" at bounding box center [193, 241] width 9 height 9
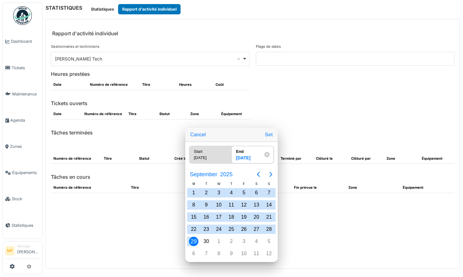
click at [269, 136] on button "Set" at bounding box center [268, 134] width 13 height 11
type input "**********"
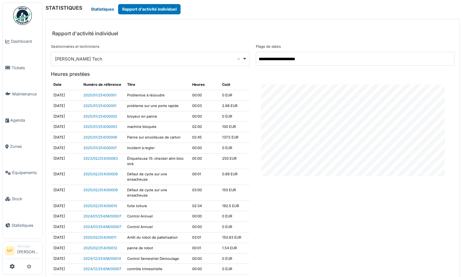
click at [108, 6] on button "Statistiques" at bounding box center [102, 9] width 31 height 10
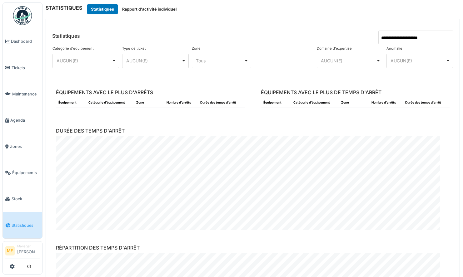
click at [397, 37] on input "**********" at bounding box center [415, 38] width 75 height 14
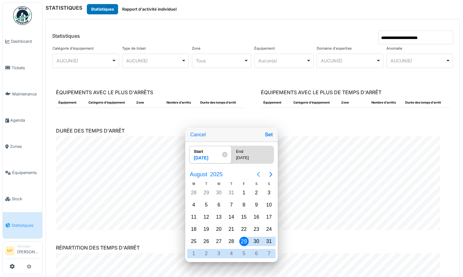
click at [259, 175] on icon "Previous page" at bounding box center [258, 174] width 7 height 7
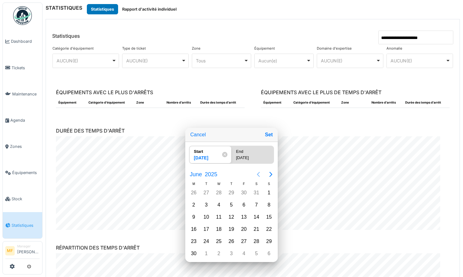
click at [259, 175] on icon "Previous page" at bounding box center [258, 174] width 7 height 7
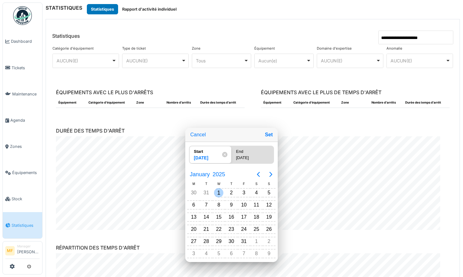
click at [217, 192] on div "1" at bounding box center [218, 192] width 9 height 9
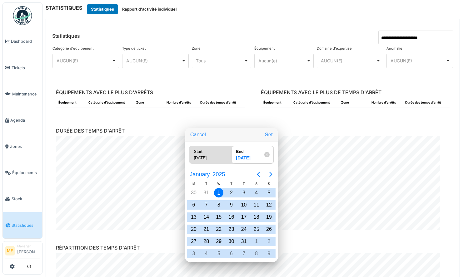
click at [270, 136] on button "Set" at bounding box center [268, 134] width 13 height 11
type input "**********"
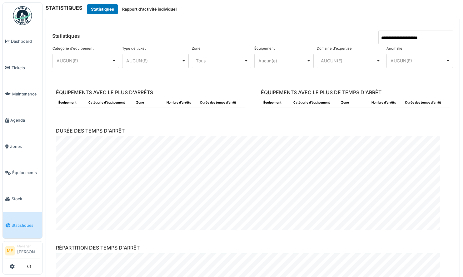
click at [279, 61] on div "Aucun(e) Remove item" at bounding box center [282, 60] width 48 height 7
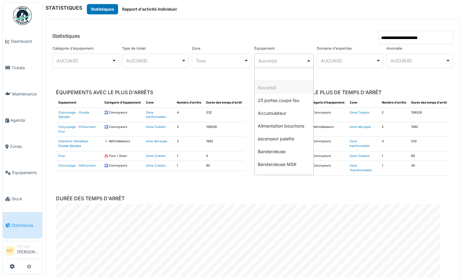
click at [82, 59] on div "AUCUN(E) Remove item" at bounding box center [84, 60] width 55 height 7
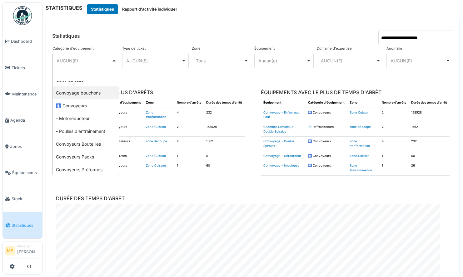
scroll to position [222, 0]
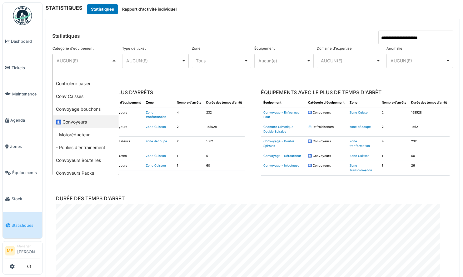
select select "****"
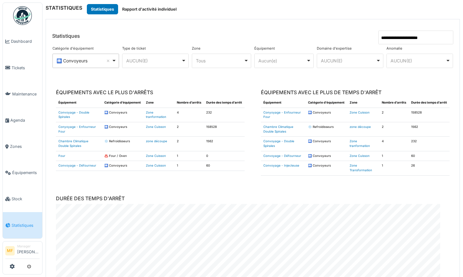
click at [239, 21] on header "**********" at bounding box center [253, 31] width 414 height 25
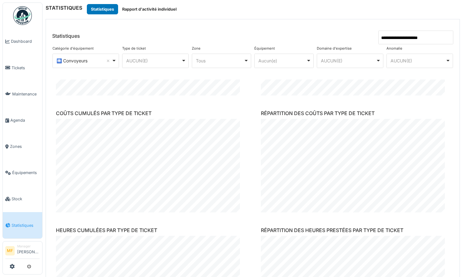
scroll to position [556, 0]
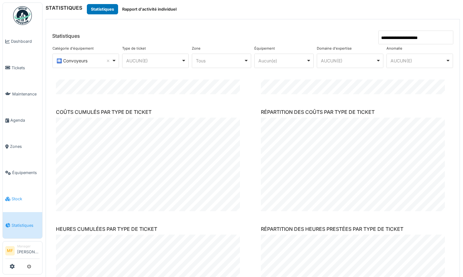
click at [25, 196] on span "Stock" at bounding box center [26, 199] width 28 height 6
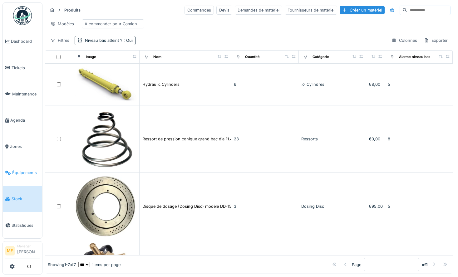
click at [22, 164] on link "Équipements" at bounding box center [22, 173] width 39 height 26
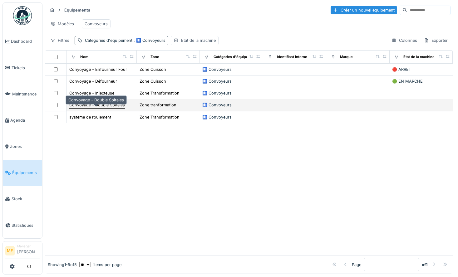
click at [103, 108] on div "Convoyage - Double Spirales" at bounding box center [97, 105] width 56 height 6
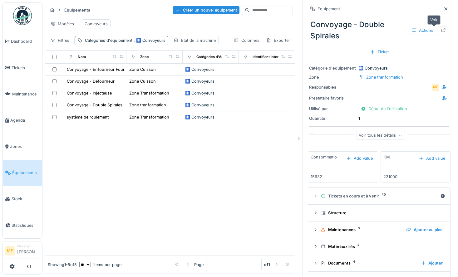
click at [441, 29] on icon at bounding box center [443, 30] width 5 height 4
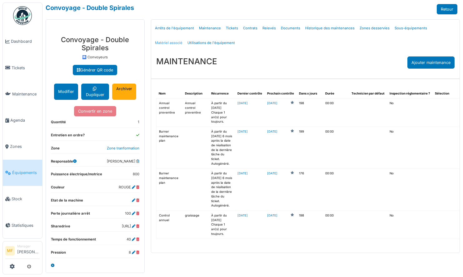
click at [185, 36] on link "Matériel associé" at bounding box center [168, 43] width 32 height 15
select select "***"
